Goal: Task Accomplishment & Management: Use online tool/utility

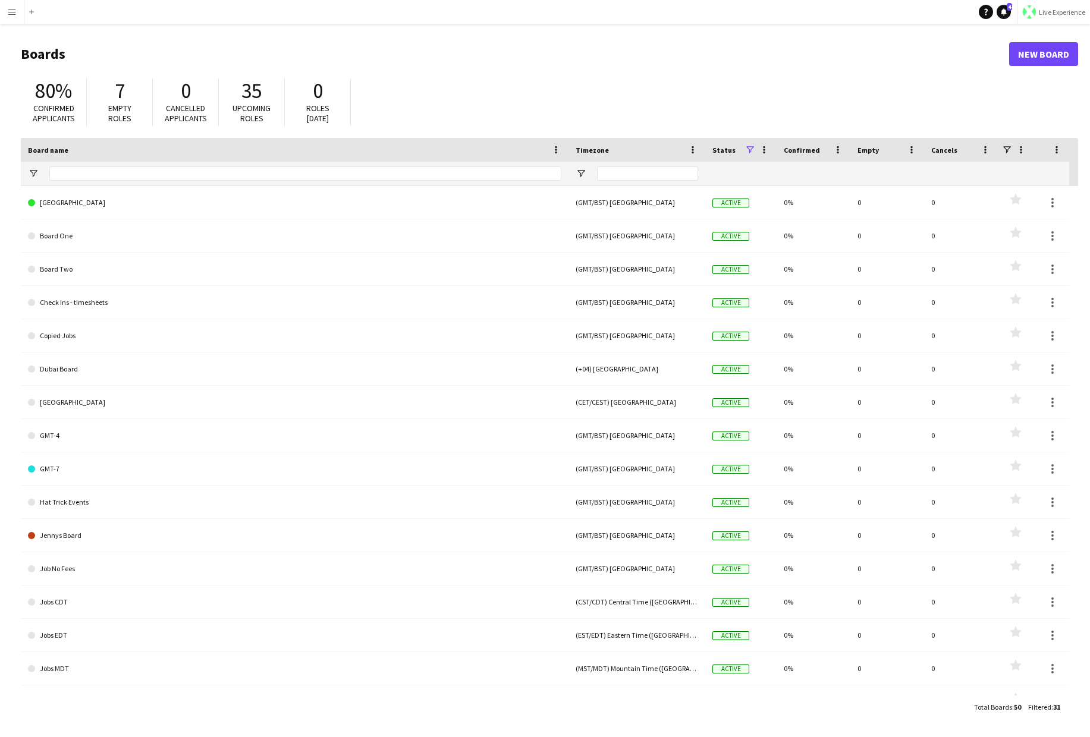
click at [1001, 11] on span "Live Experience" at bounding box center [1062, 12] width 46 height 9
click at [1001, 78] on span "Walls Productions" at bounding box center [1049, 78] width 64 height 11
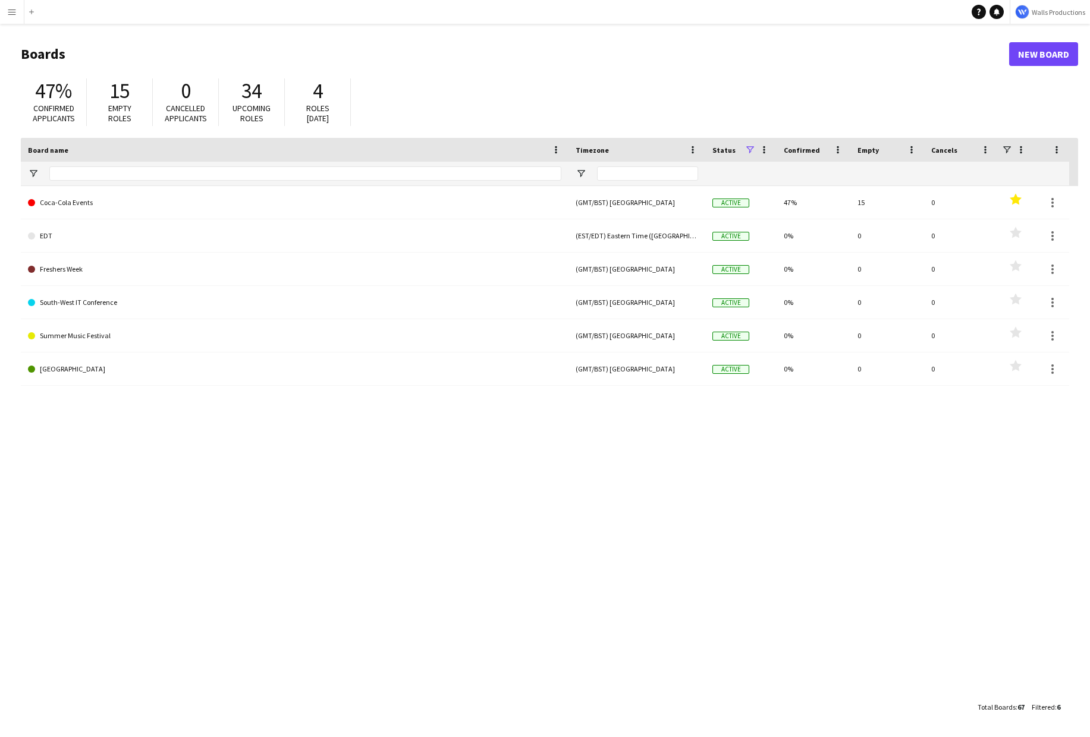
click at [7, 15] on app-icon "Menu" at bounding box center [12, 12] width 10 height 10
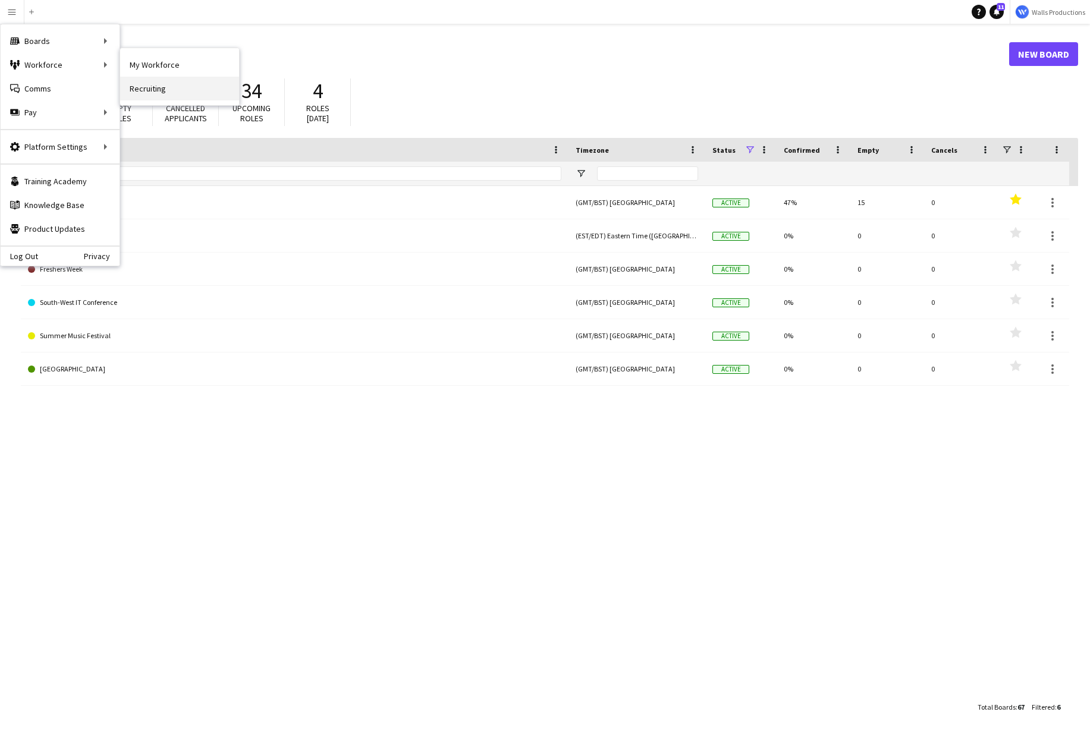
click at [172, 83] on link "Recruiting" at bounding box center [179, 89] width 119 height 24
